Goal: Task Accomplishment & Management: Manage account settings

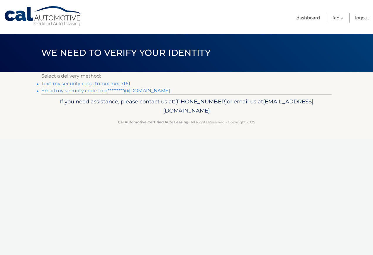
click at [109, 84] on link "Text my security code to xxx-xxx-7161" at bounding box center [85, 84] width 89 height 6
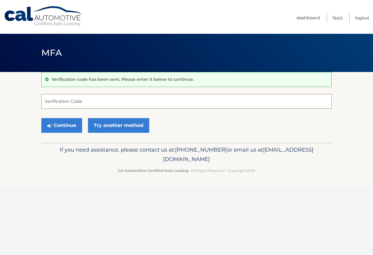
click at [55, 101] on input "Verification Code" at bounding box center [186, 101] width 290 height 15
type input "869610"
click at [75, 125] on button "Continue" at bounding box center [61, 125] width 41 height 15
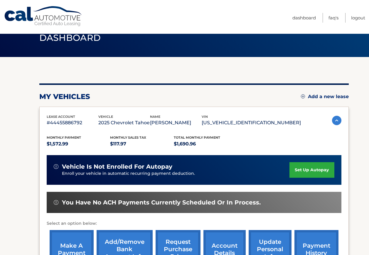
scroll to position [29, 0]
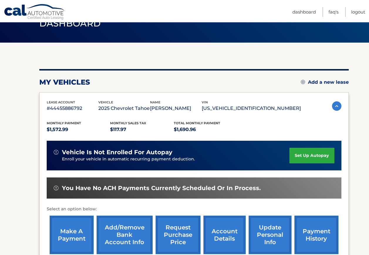
click at [73, 235] on link "make a payment" at bounding box center [72, 234] width 44 height 38
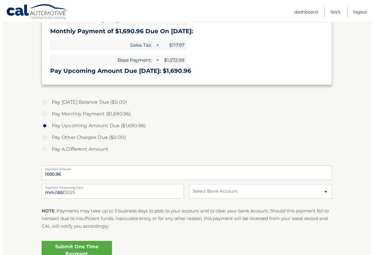
scroll to position [176, 0]
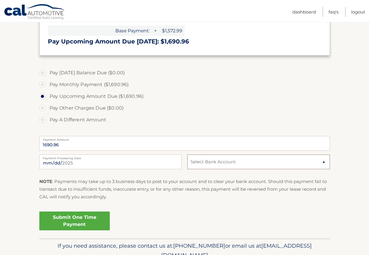
click at [311, 158] on select "Select Bank Account Checking TRUIST BANK *****3238 Checking TRUIST BANK *****32…" at bounding box center [258, 161] width 142 height 15
select select "ZDdmMjIzNGUtYzQ5Mi00NzIxLWExMTUtZDQxMGJlMjUyOWFk"
click at [187, 154] on select "Select Bank Account Checking TRUIST BANK *****3238 Checking TRUIST BANK *****32…" at bounding box center [258, 161] width 142 height 15
click at [79, 226] on link "Submit One Time Payment" at bounding box center [74, 220] width 70 height 19
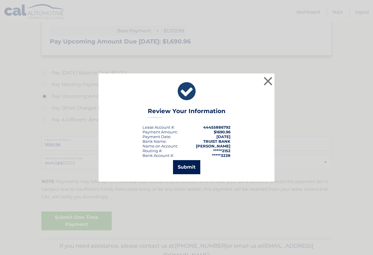
click at [185, 164] on button "Submit" at bounding box center [186, 167] width 27 height 14
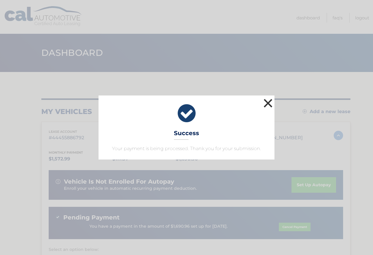
click at [269, 103] on button "×" at bounding box center [268, 103] width 12 height 12
